Goal: Task Accomplishment & Management: Use online tool/utility

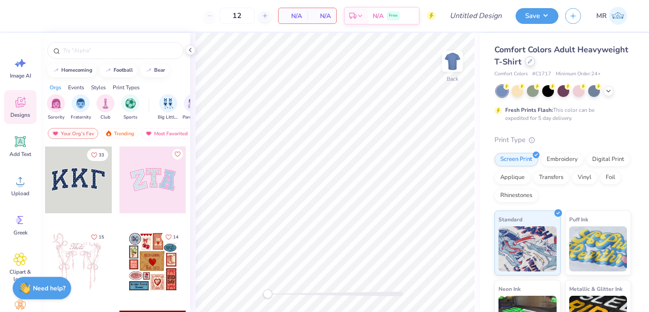
click at [529, 64] on div at bounding box center [530, 61] width 10 height 10
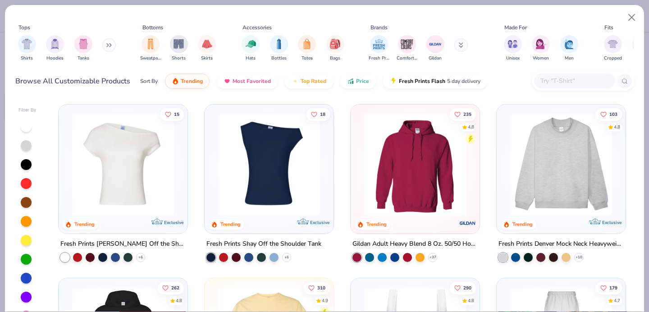
click at [286, 157] on img at bounding box center [269, 165] width 111 height 102
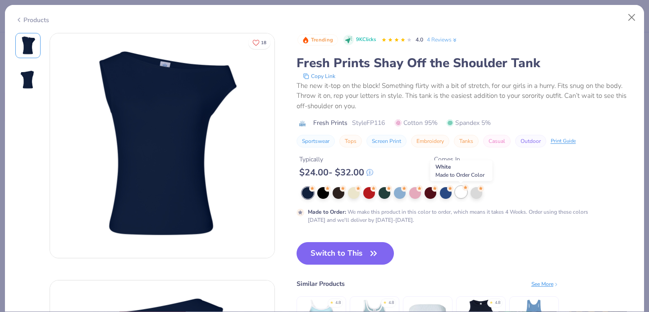
click at [466, 193] on div at bounding box center [461, 192] width 12 height 12
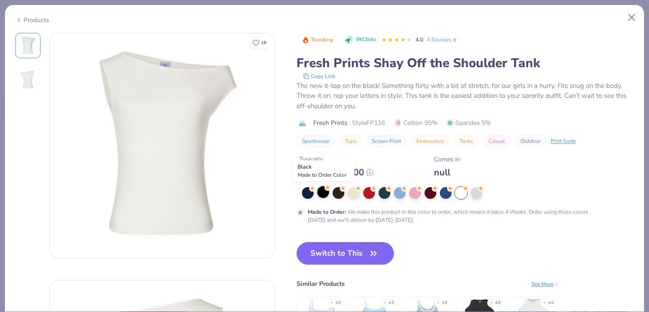
click at [325, 190] on icon at bounding box center [328, 187] width 6 height 6
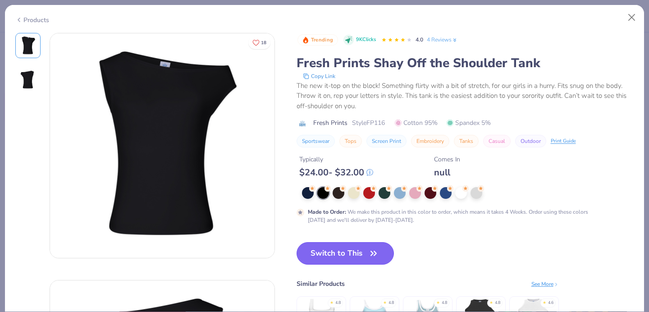
click at [323, 259] on button "Switch to This" at bounding box center [346, 253] width 98 height 23
type input "50"
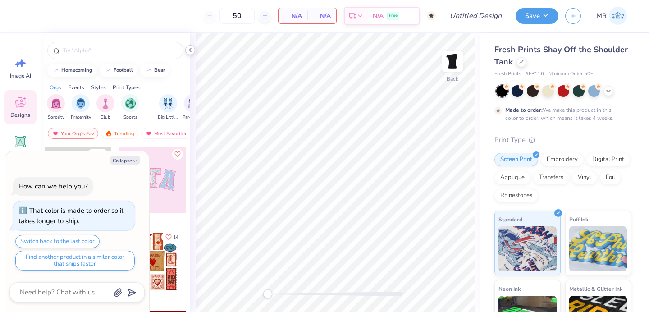
click at [188, 52] on icon at bounding box center [190, 49] width 7 height 7
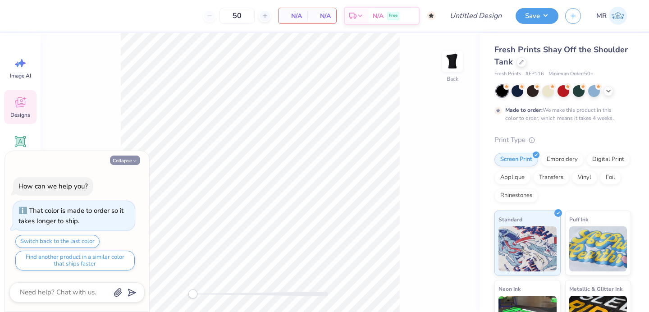
click at [135, 161] on icon "button" at bounding box center [134, 160] width 5 height 5
type textarea "x"
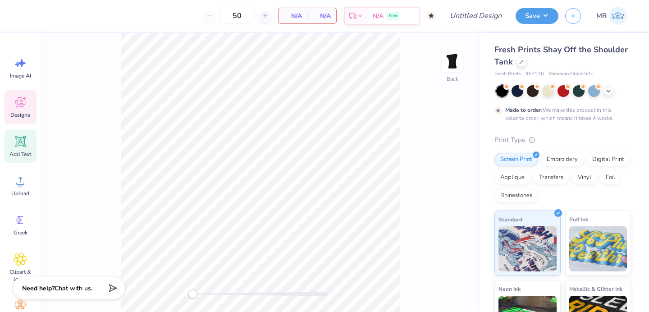
click at [7, 137] on div "Add Text" at bounding box center [20, 146] width 32 height 34
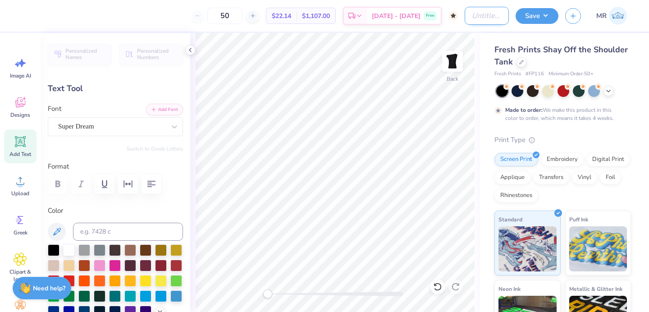
click at [485, 11] on input "Design Title" at bounding box center [487, 16] width 44 height 18
type input "axo boat neck"
click at [549, 18] on button "Save" at bounding box center [537, 15] width 43 height 16
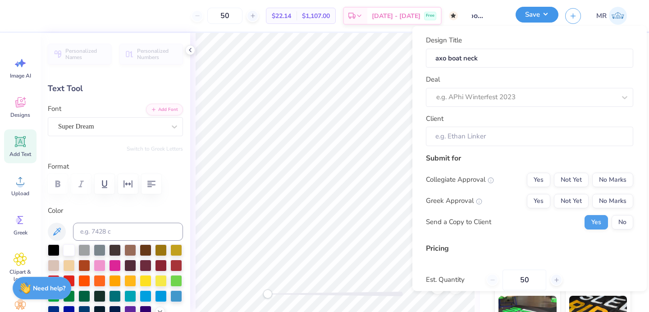
scroll to position [0, 0]
click at [607, 101] on div "e.g. APhi Winterfest 2023" at bounding box center [529, 96] width 207 height 19
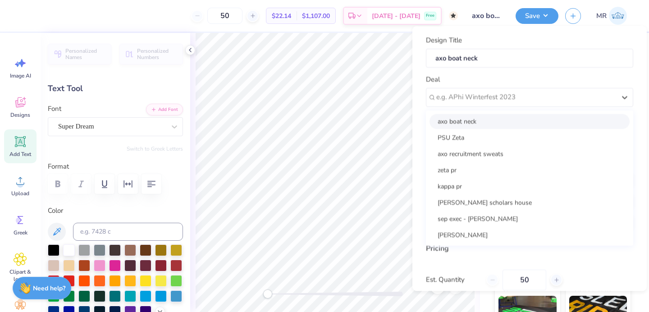
click at [582, 118] on div "axo boat neck" at bounding box center [530, 121] width 200 height 15
type input "Tansey Lee"
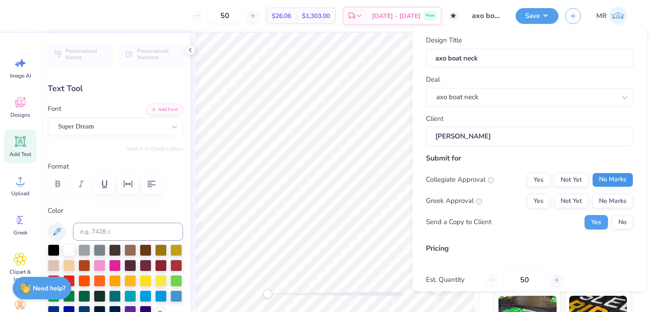
click at [618, 180] on button "No Marks" at bounding box center [612, 179] width 41 height 14
click at [571, 199] on button "Not Yet" at bounding box center [571, 200] width 35 height 14
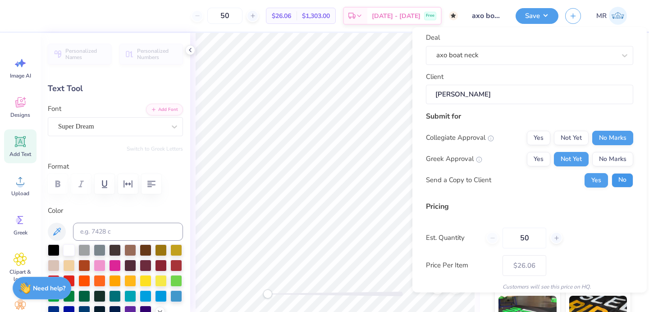
click at [622, 185] on button "No" at bounding box center [623, 180] width 22 height 14
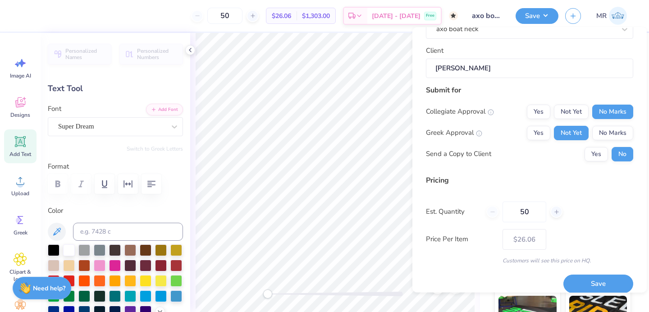
scroll to position [78, 0]
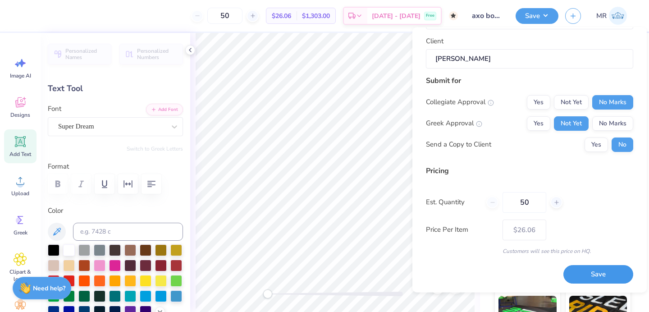
click at [601, 276] on button "Save" at bounding box center [599, 275] width 70 height 18
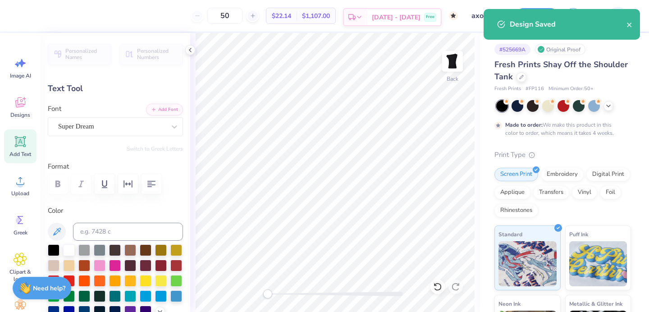
type input "$26.06"
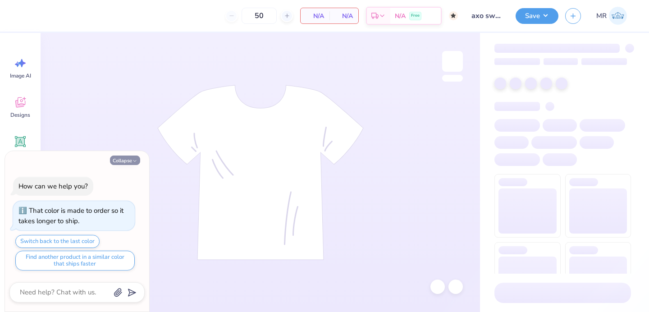
click at [124, 160] on button "Collapse" at bounding box center [125, 160] width 30 height 9
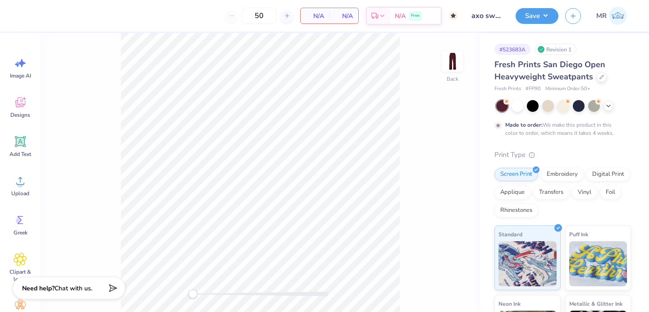
type textarea "x"
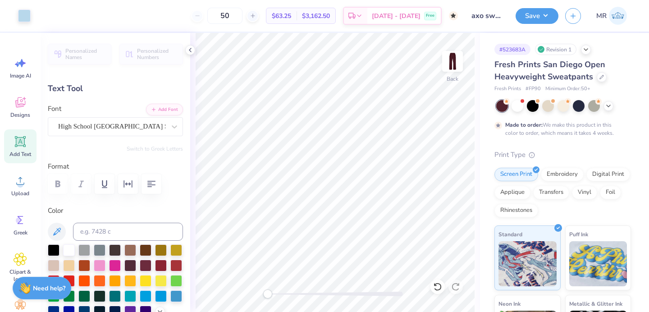
type input "0.0"
type input "1.95"
type input "5.01"
type input "3.95"
type input "-89.5"
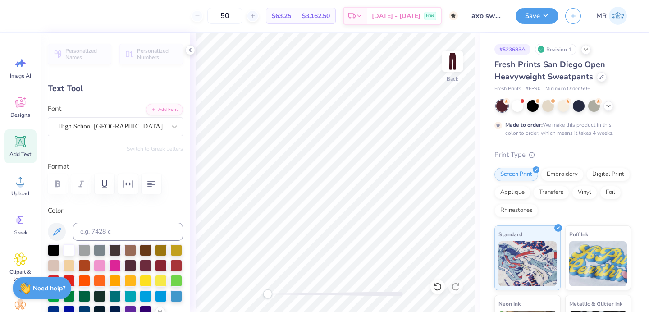
type input "4.61"
type input "11.81"
type input "13.38"
type input "0.0"
type input "12.10"
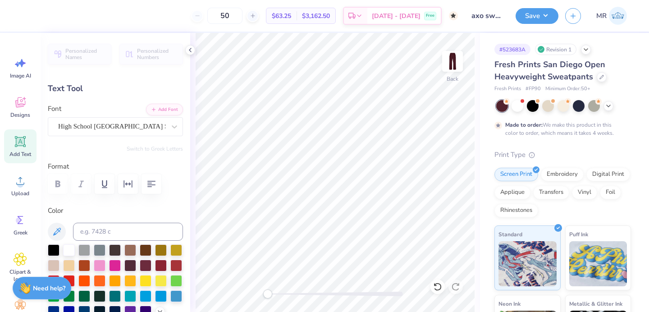
type input "0.0"
type input "4.55"
type input "11.80"
type input "12.13"
type input "0.0"
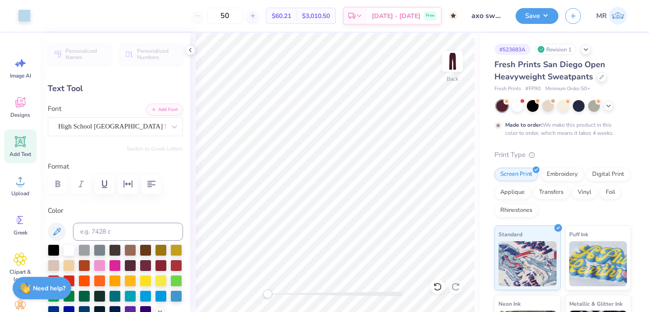
type input "11.69"
type input "0.0"
click at [537, 23] on div "Save MR" at bounding box center [582, 16] width 133 height 32
click at [535, 18] on button "Save" at bounding box center [537, 15] width 43 height 16
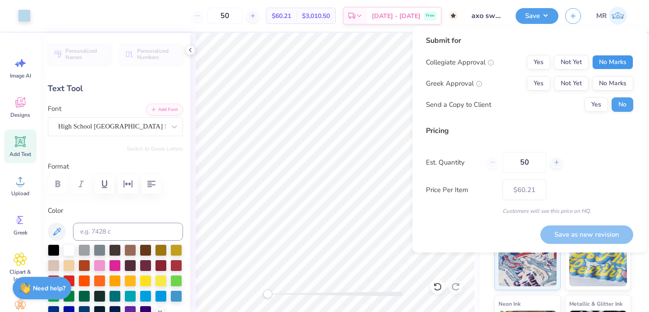
click at [611, 69] on button "No Marks" at bounding box center [612, 62] width 41 height 14
click at [541, 85] on button "Yes" at bounding box center [538, 83] width 23 height 14
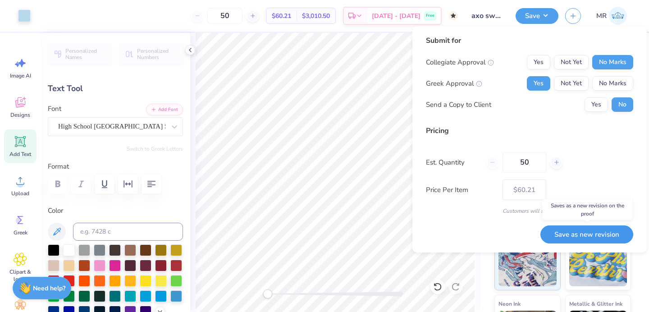
click at [590, 227] on button "Save as new revision" at bounding box center [587, 234] width 93 height 18
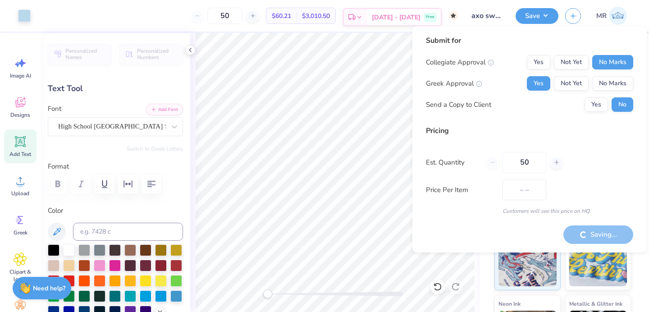
type input "$60.21"
